Goal: Task Accomplishment & Management: Manage account settings

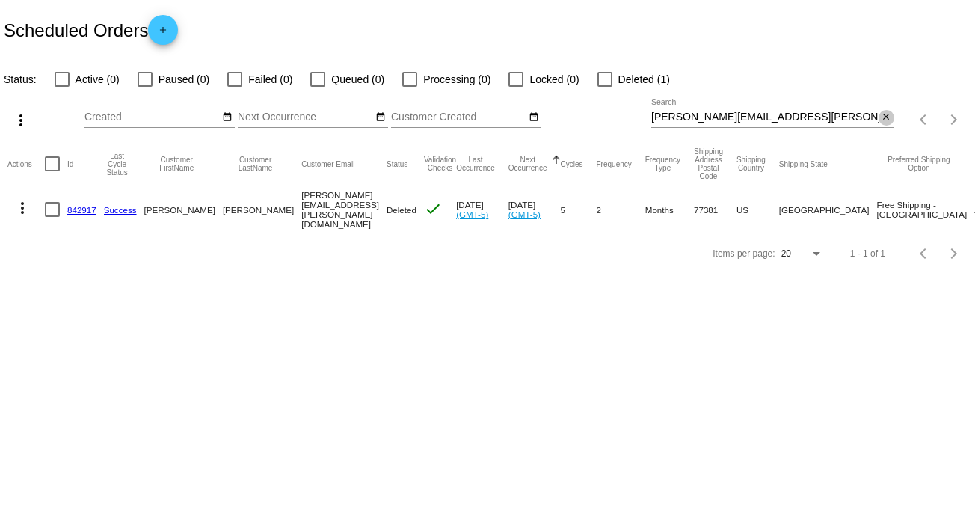
click at [885, 117] on mat-icon "close" at bounding box center [886, 117] width 10 height 12
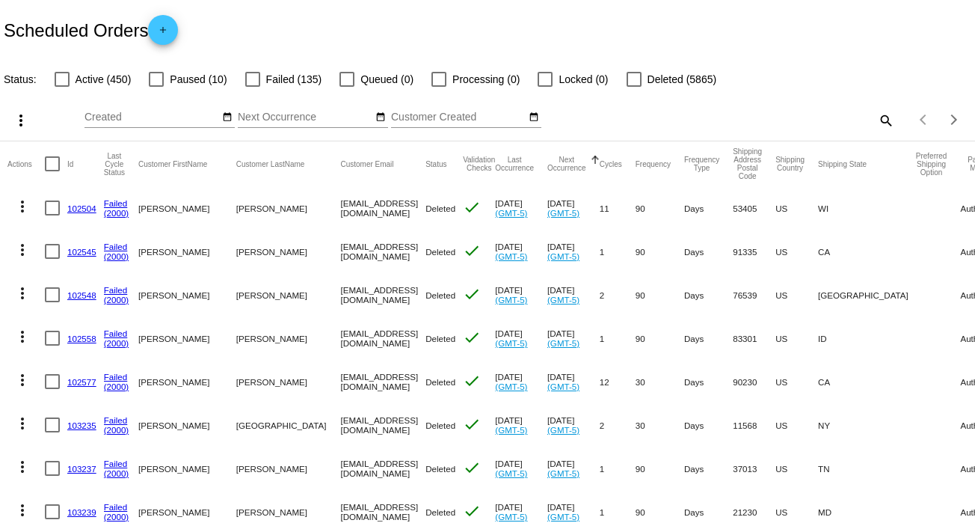
click at [880, 120] on mat-icon "search" at bounding box center [885, 119] width 18 height 23
click at [880, 120] on input "Search" at bounding box center [772, 117] width 243 height 12
paste input "[EMAIL_ADDRESS][DOMAIN_NAME]"
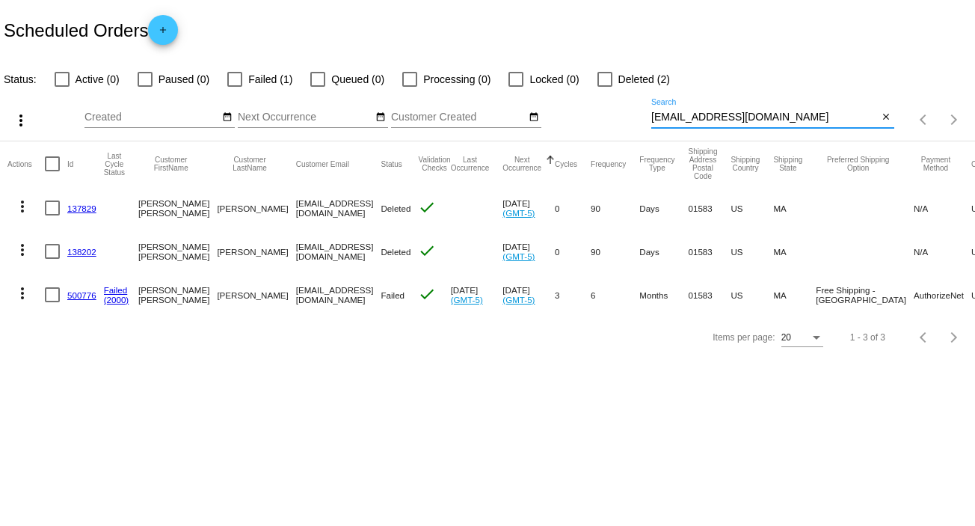
type input "[EMAIL_ADDRESS][DOMAIN_NAME]"
click at [22, 285] on mat-icon "more_vert" at bounding box center [22, 293] width 18 height 18
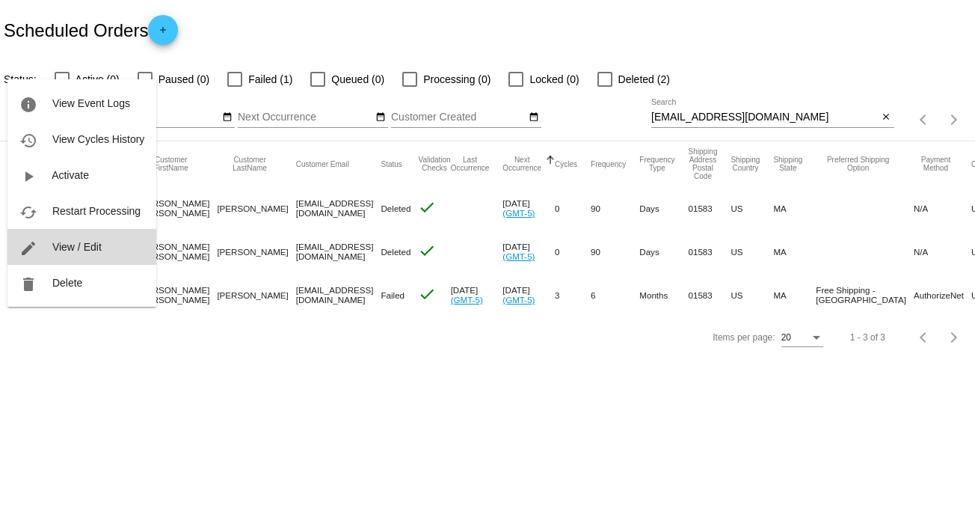
click at [99, 241] on span "View / Edit" at bounding box center [76, 247] width 49 height 12
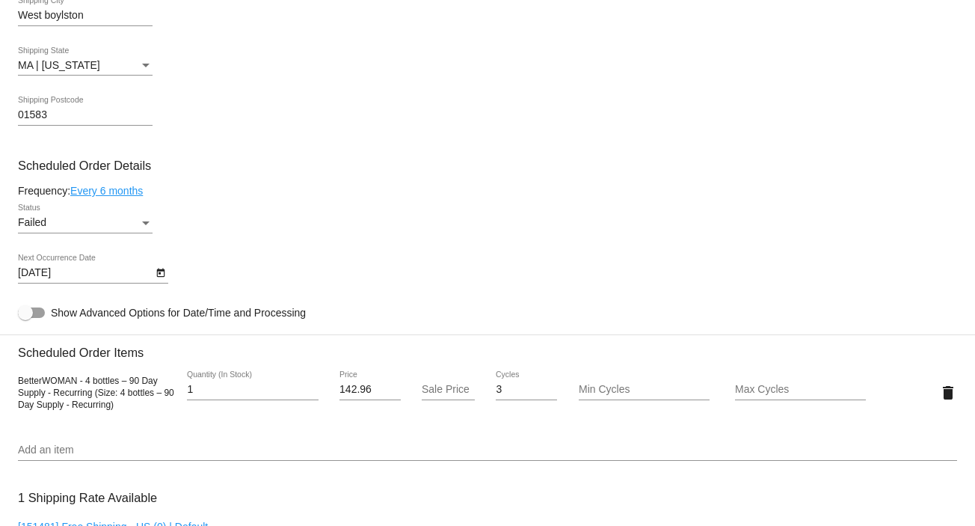
scroll to position [809, 0]
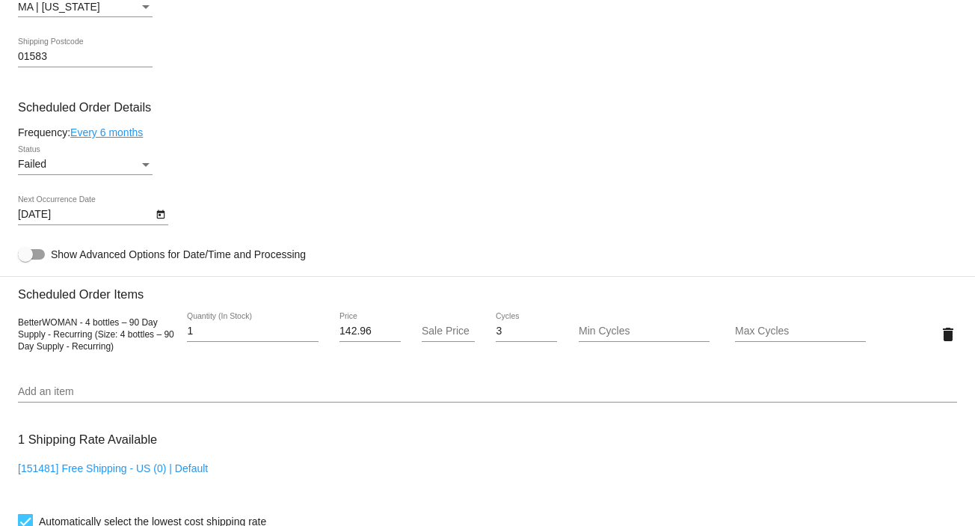
click at [150, 164] on div "Status" at bounding box center [145, 164] width 13 height 12
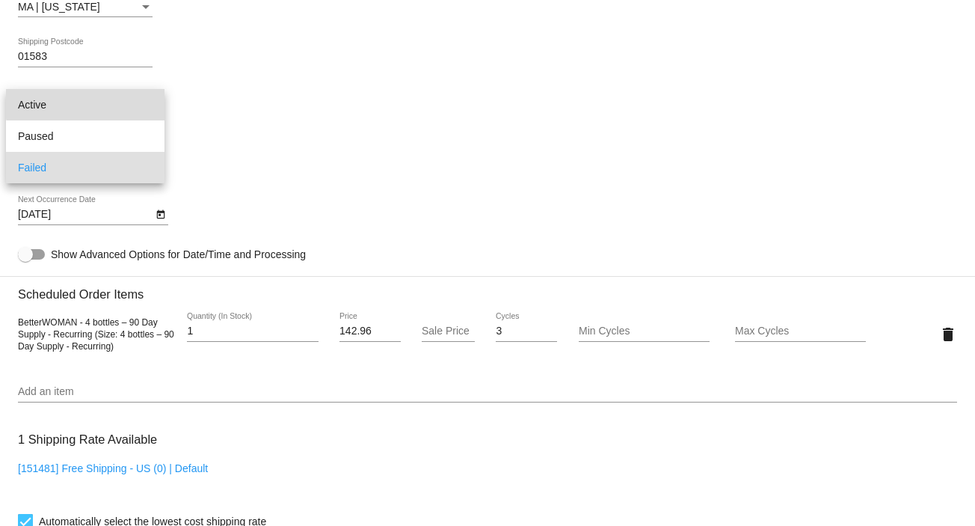
click at [127, 99] on span "Active" at bounding box center [85, 104] width 135 height 31
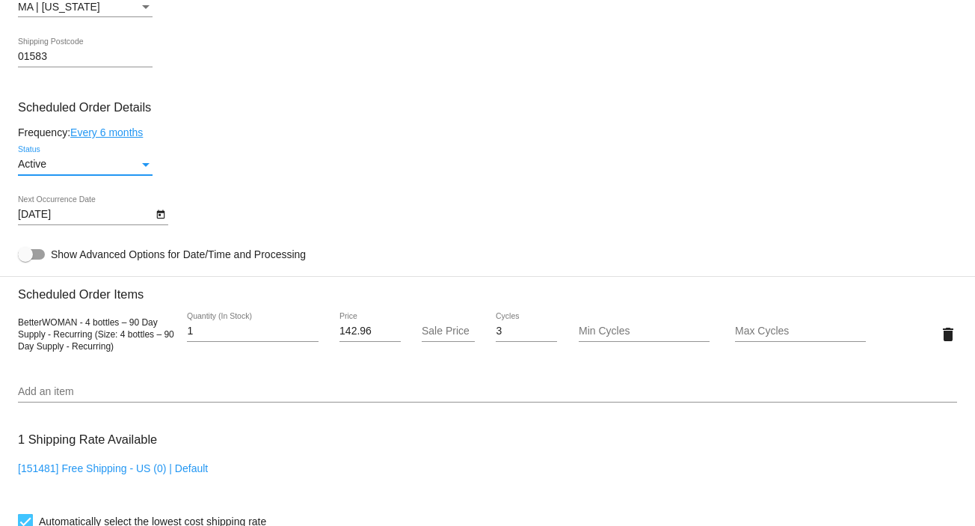
click at [158, 210] on icon "Open calendar" at bounding box center [160, 215] width 10 height 18
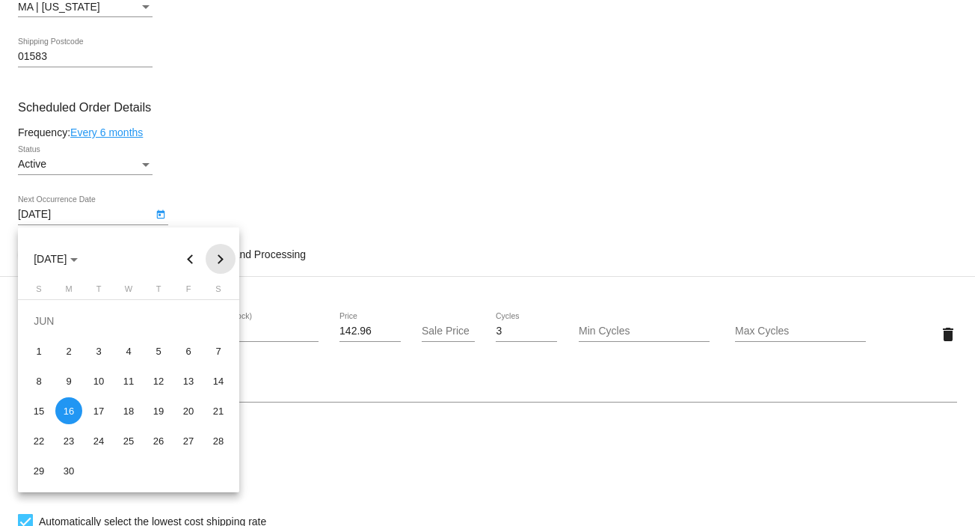
click at [218, 252] on button "Next month" at bounding box center [221, 259] width 30 height 30
click at [66, 415] on div "15" at bounding box center [68, 410] width 27 height 27
type input "[DATE]"
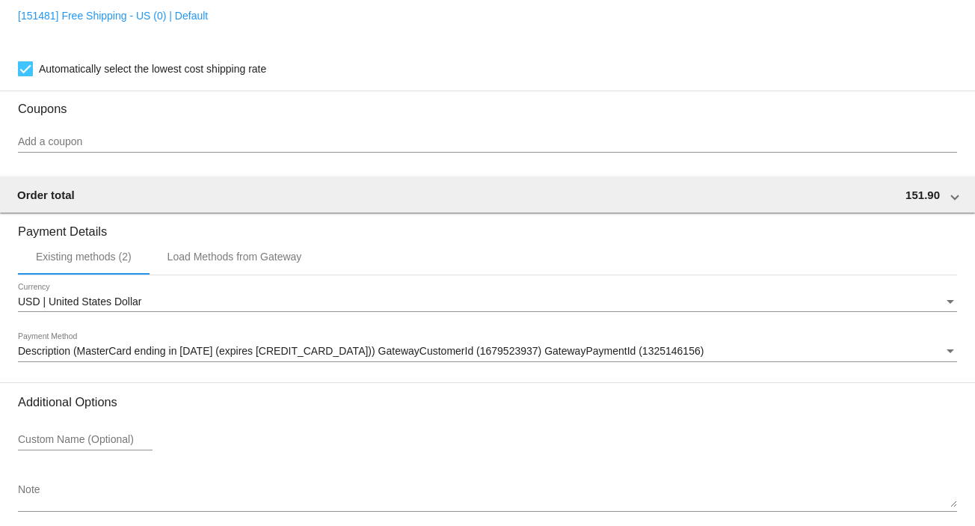
scroll to position [1334, 0]
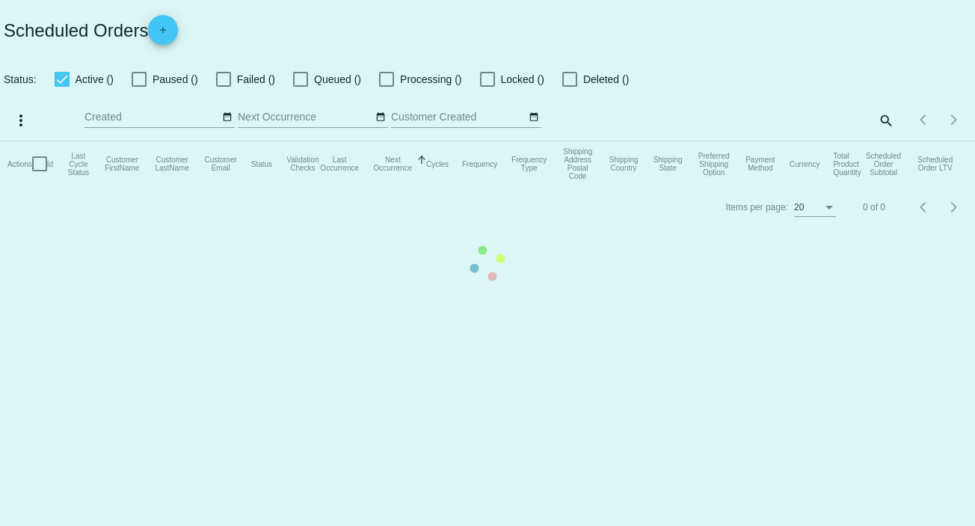
checkbox input "false"
